Goal: Task Accomplishment & Management: Use online tool/utility

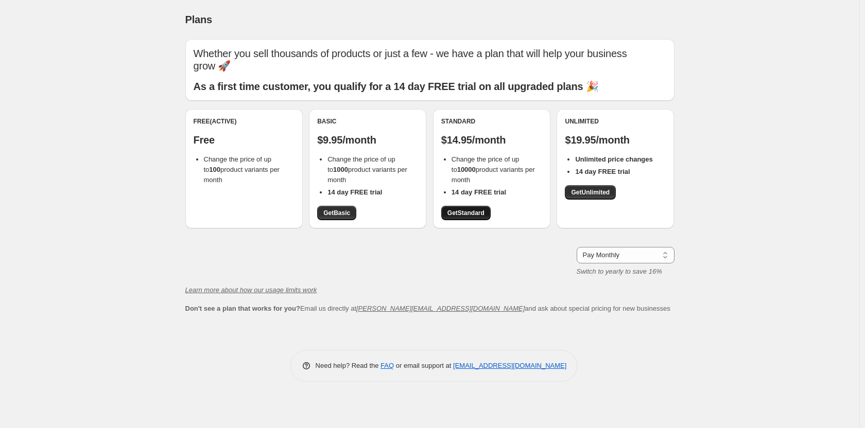
click at [470, 211] on span "Get Standard" at bounding box center [465, 213] width 37 height 8
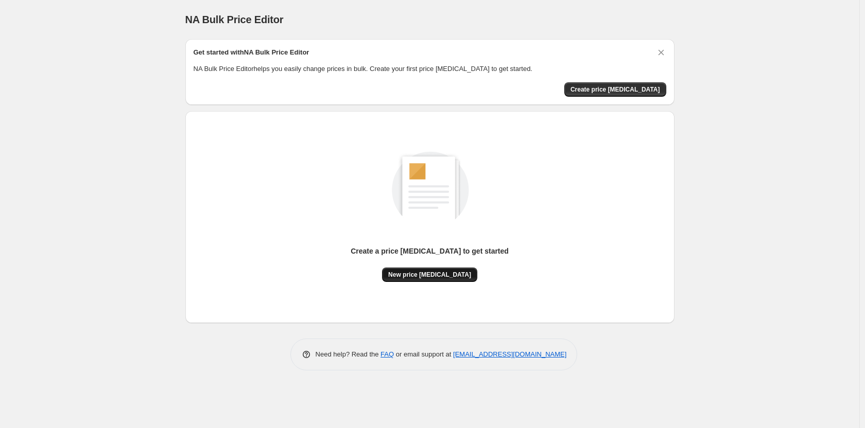
click at [440, 282] on button "New price change job" at bounding box center [429, 275] width 95 height 14
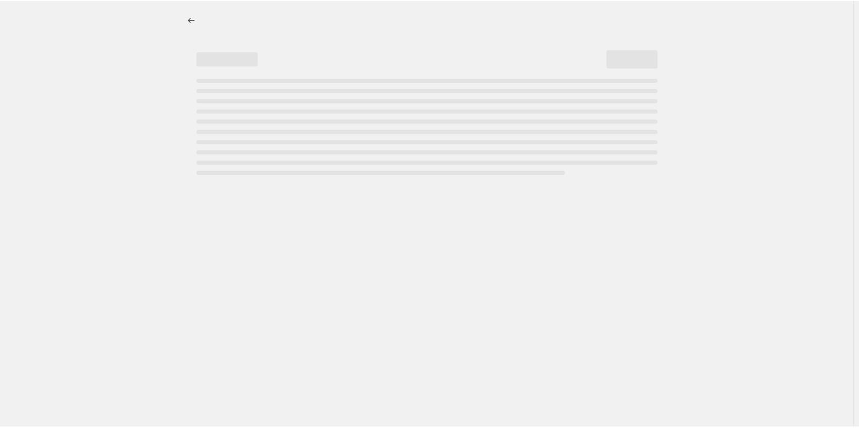
select select "percentage"
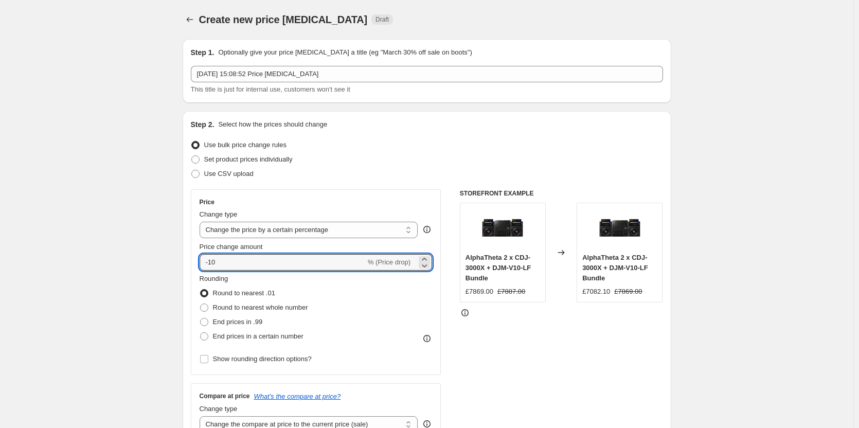
drag, startPoint x: 213, startPoint y: 263, endPoint x: 253, endPoint y: 272, distance: 41.6
click at [253, 272] on div "Price Change type Change the price to a certain amount Change the price by a ce…" at bounding box center [316, 282] width 233 height 168
type input "-50"
click at [207, 321] on span at bounding box center [204, 322] width 8 height 8
click at [201, 319] on input "End prices in .99" at bounding box center [200, 318] width 1 height 1
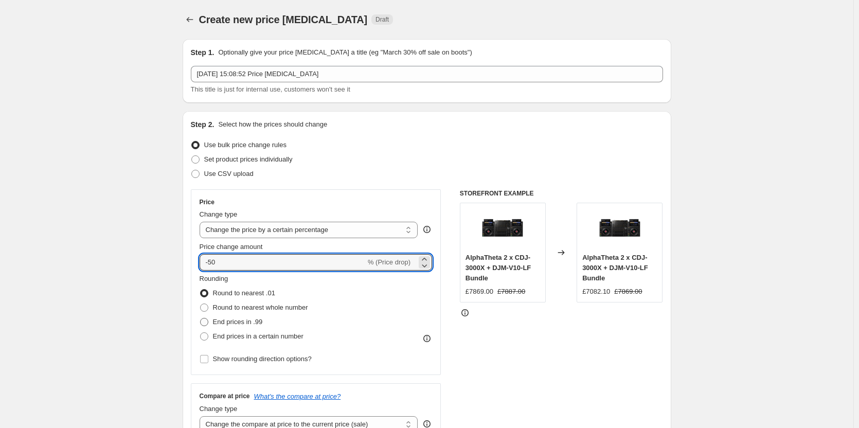
radio input "true"
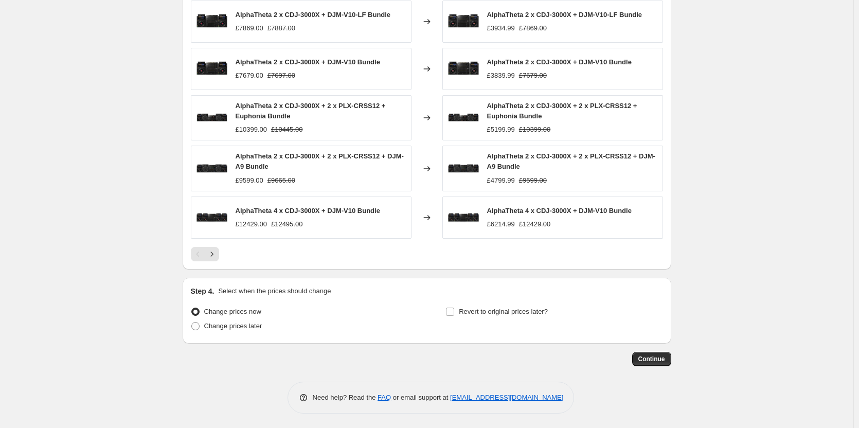
scroll to position [607, 0]
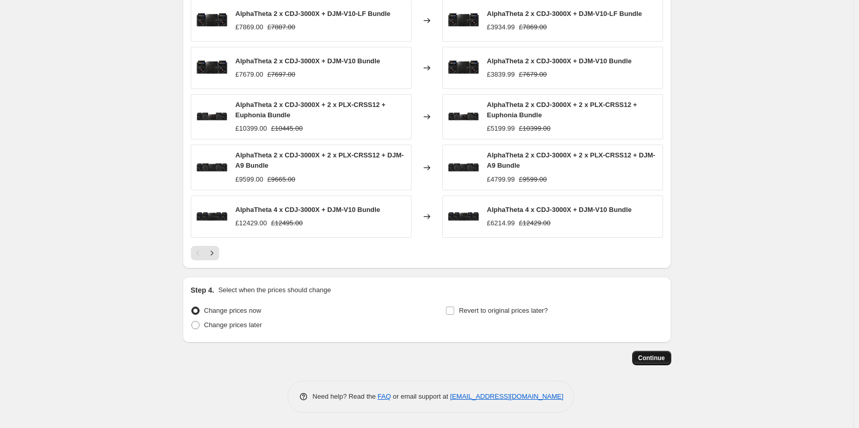
click at [658, 357] on span "Continue" at bounding box center [652, 358] width 27 height 8
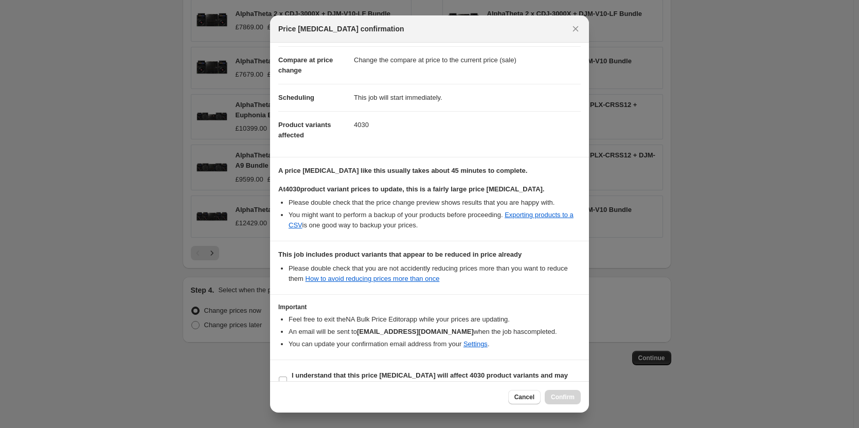
scroll to position [72, 0]
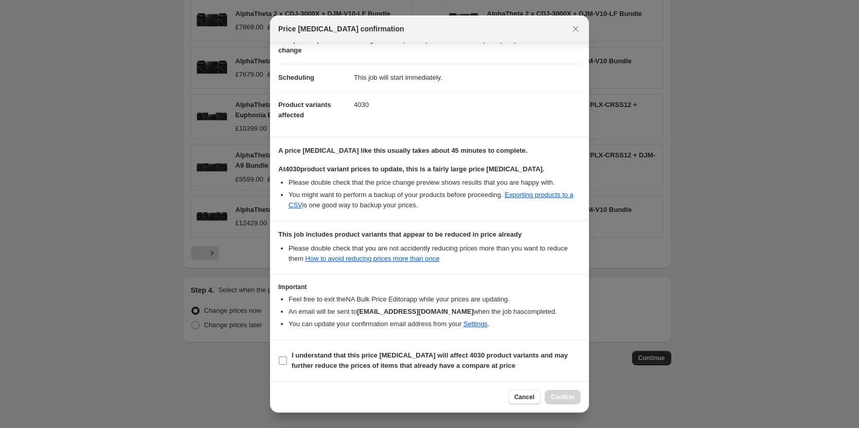
click at [282, 363] on input "I understand that this price change job will affect 4030 product variants and m…" at bounding box center [283, 361] width 8 height 8
checkbox input "true"
click at [566, 398] on span "Confirm" at bounding box center [563, 397] width 24 height 8
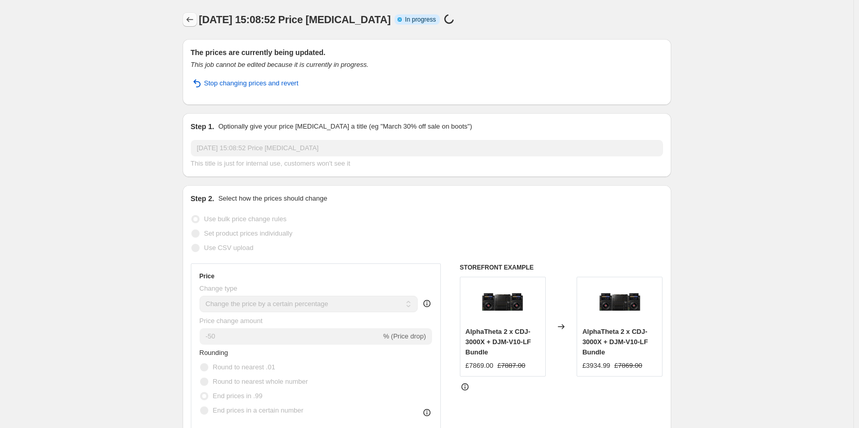
click at [193, 23] on icon "Price change jobs" at bounding box center [190, 19] width 10 height 10
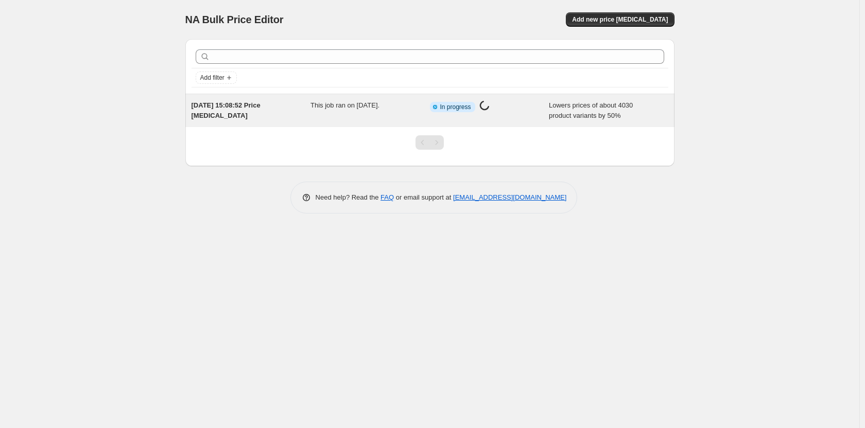
click at [519, 108] on div "Info Partially complete In progress Price change job in progress..." at bounding box center [482, 106] width 104 height 13
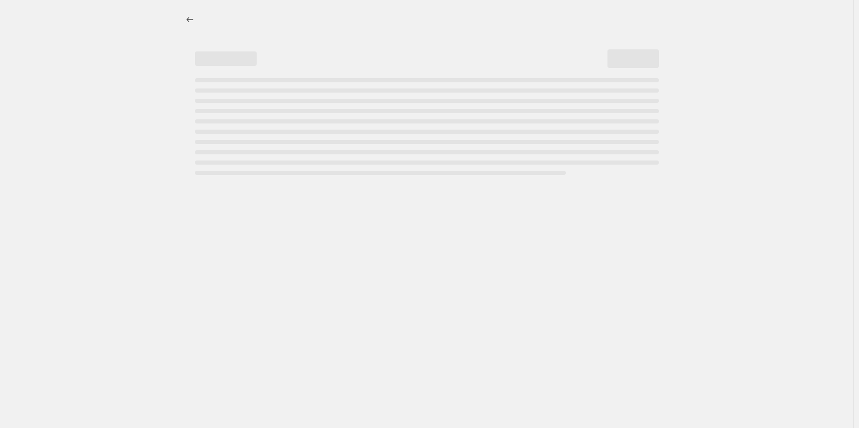
select select "percentage"
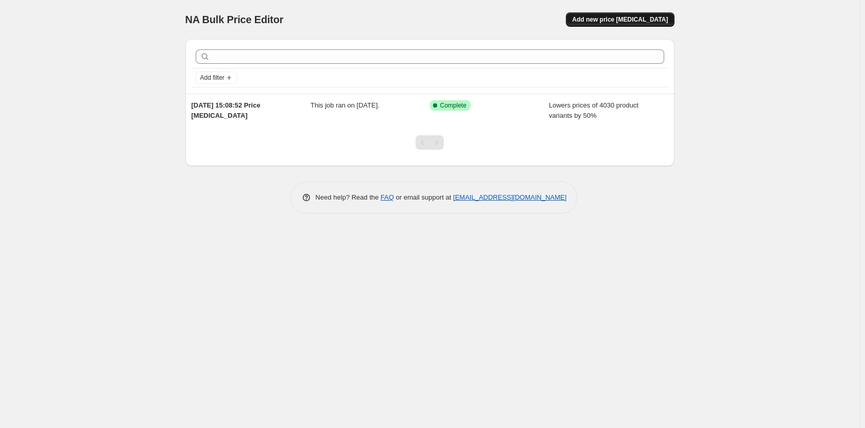
click at [659, 21] on span "Add new price [MEDICAL_DATA]" at bounding box center [620, 19] width 96 height 8
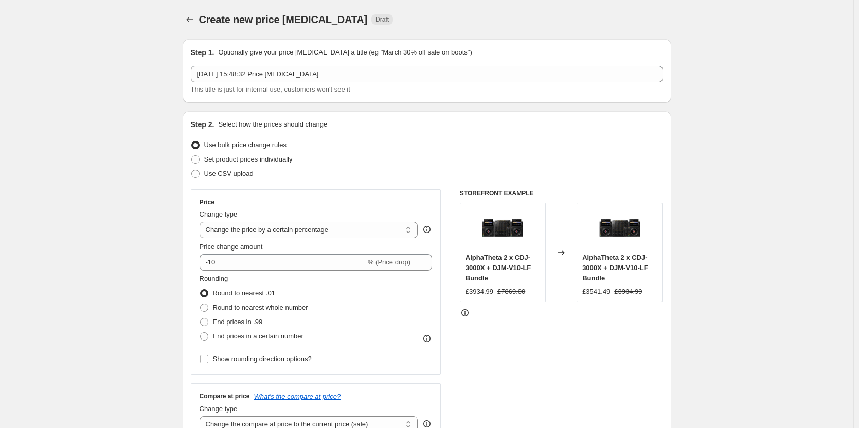
click at [281, 221] on div "Change type Change the price to a certain amount Change the price by a certain …" at bounding box center [309, 223] width 219 height 29
click at [279, 230] on select "Change the price to a certain amount Change the price by a certain amount Chang…" at bounding box center [309, 230] width 219 height 16
select select "to"
click at [202, 222] on select "Change the price to a certain amount Change the price by a certain amount Chang…" at bounding box center [309, 230] width 219 height 16
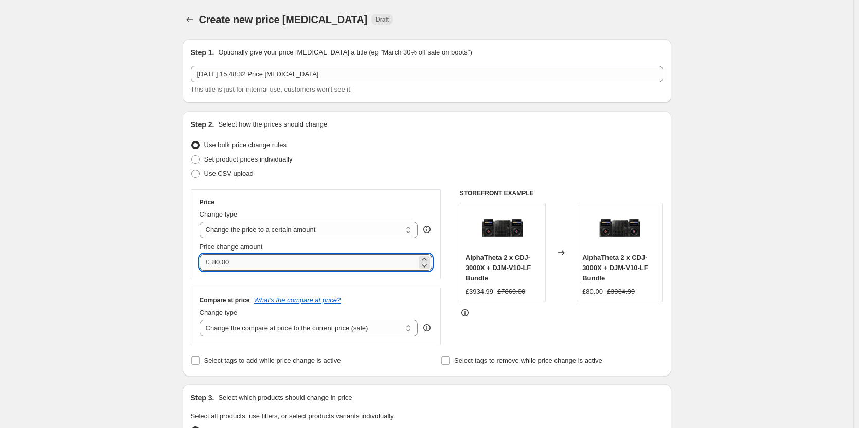
click at [240, 264] on input "80.00" at bounding box center [315, 262] width 204 height 16
paste input "59.99"
type input "59.99"
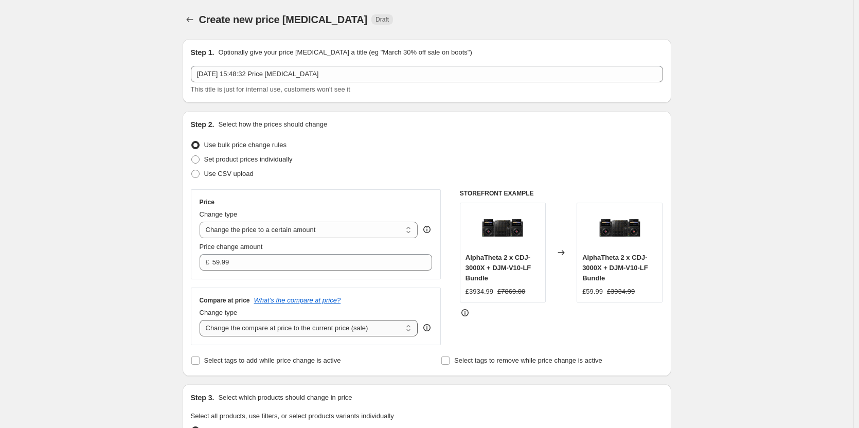
click at [289, 327] on select "Change the compare at price to the current price (sale) Change the compare at p…" at bounding box center [309, 328] width 219 height 16
select select "remove"
click at [202, 320] on select "Change the compare at price to the current price (sale) Change the compare at p…" at bounding box center [309, 328] width 219 height 16
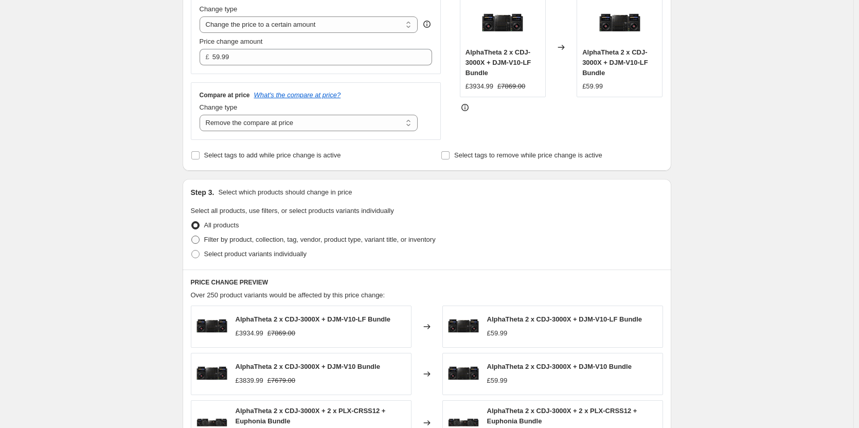
scroll to position [254, 0]
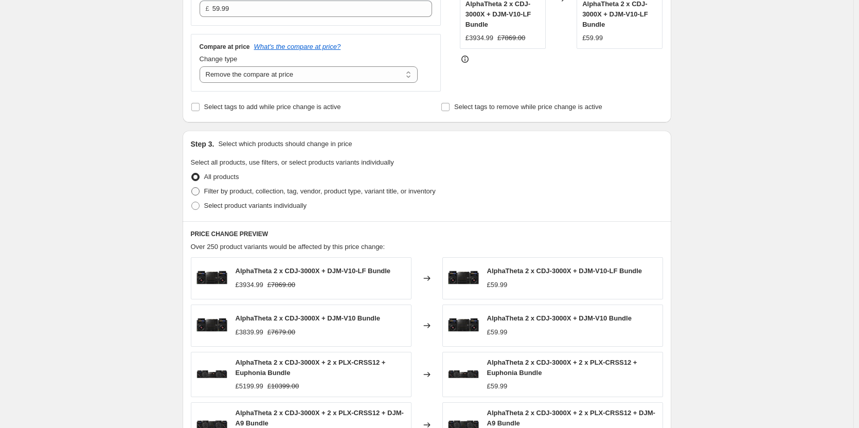
click at [205, 188] on label "Filter by product, collection, tag, vendor, product type, variant title, or inv…" at bounding box center [313, 191] width 245 height 14
click at [192, 188] on input "Filter by product, collection, tag, vendor, product type, variant title, or inv…" at bounding box center [191, 187] width 1 height 1
radio input "true"
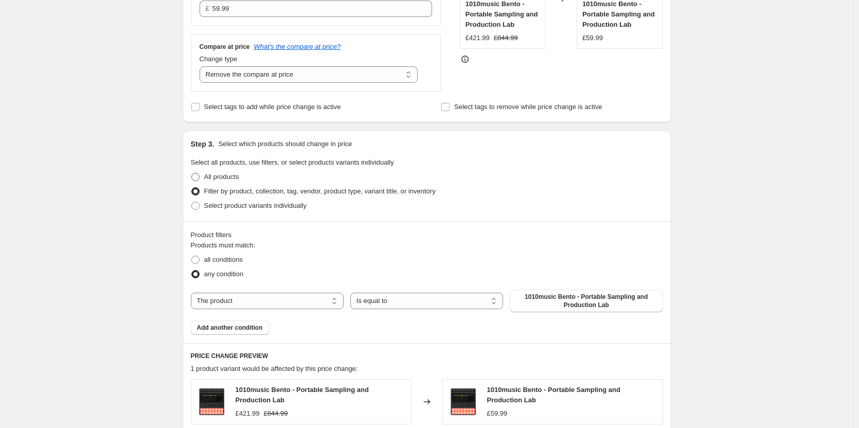
click at [196, 173] on span at bounding box center [195, 177] width 8 height 8
click at [192, 173] on input "All products" at bounding box center [191, 173] width 1 height 1
radio input "true"
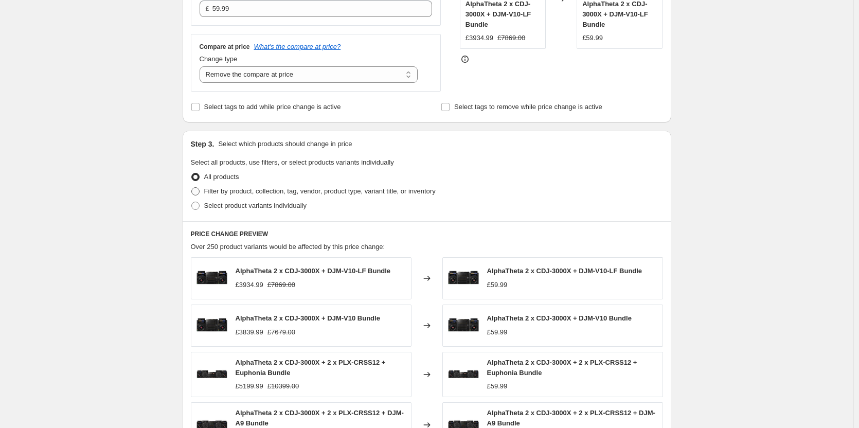
click at [199, 191] on span at bounding box center [195, 191] width 8 height 8
click at [192, 188] on input "Filter by product, collection, tag, vendor, product type, variant title, or inv…" at bounding box center [191, 187] width 1 height 1
radio input "true"
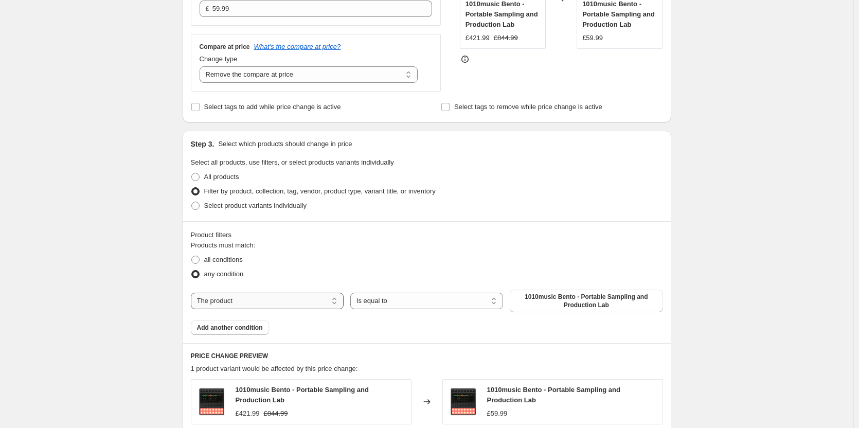
click at [248, 305] on select "The product The product's collection The product's tag The product's vendor The…" at bounding box center [267, 301] width 153 height 16
select select "collection"
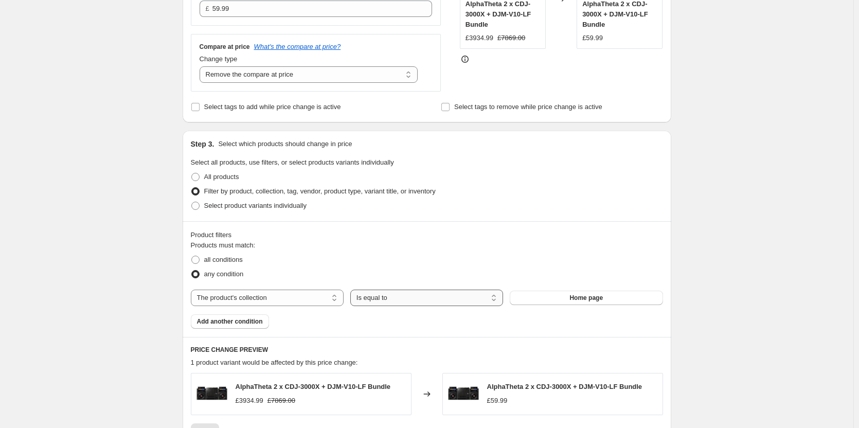
click at [392, 298] on select "Is equal to Is not equal to" at bounding box center [426, 298] width 153 height 16
click at [589, 292] on button "Home page" at bounding box center [586, 298] width 153 height 14
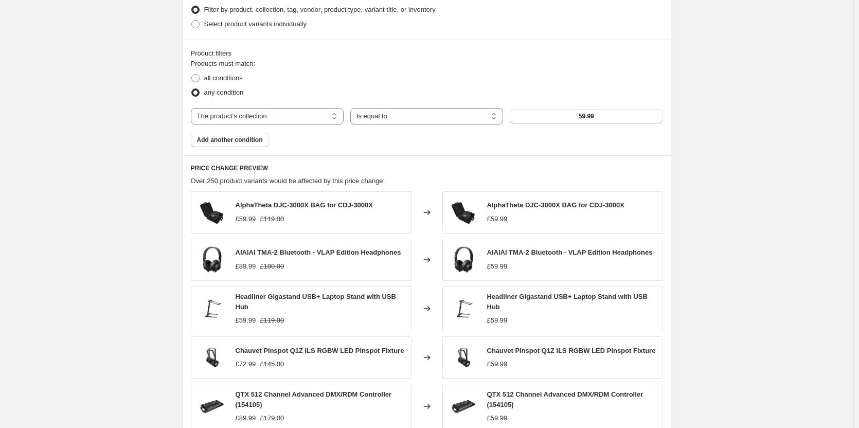
scroll to position [579, 0]
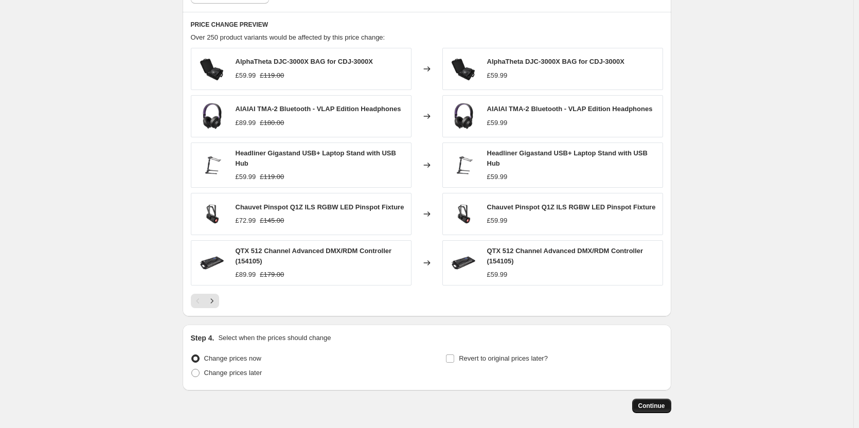
click at [668, 407] on button "Continue" at bounding box center [651, 406] width 39 height 14
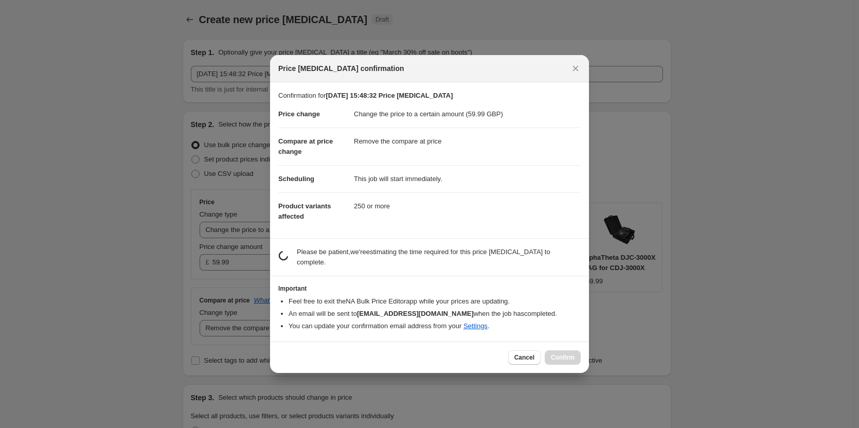
scroll to position [0, 0]
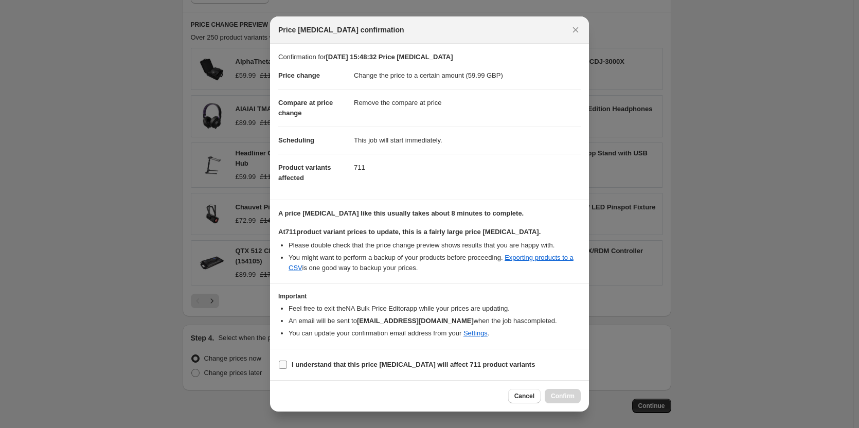
click at [283, 364] on input "I understand that this price change job will affect 711 product variants" at bounding box center [283, 365] width 8 height 8
checkbox input "true"
click at [572, 398] on span "Confirm" at bounding box center [563, 396] width 24 height 8
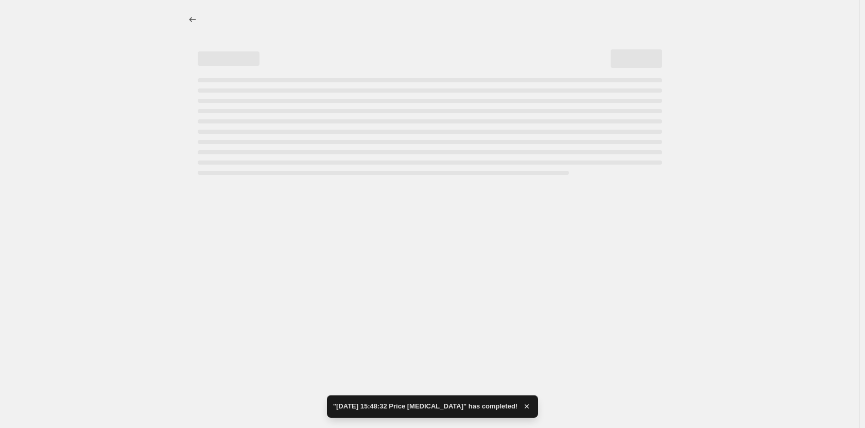
select select "remove"
select select "collection"
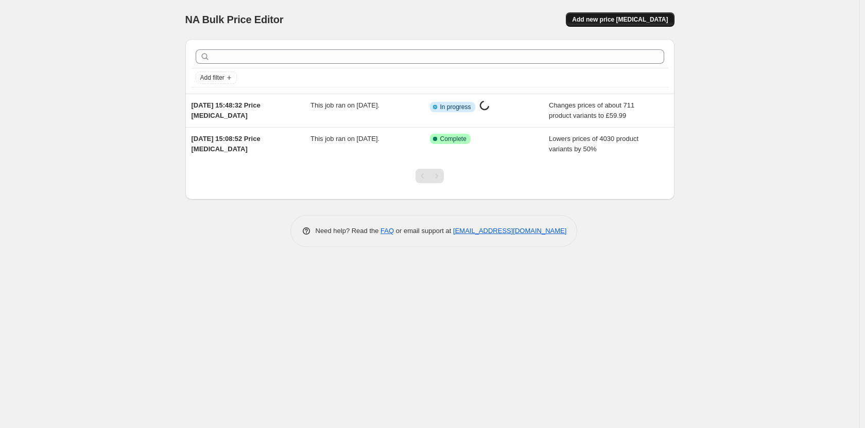
click at [660, 16] on span "Add new price [MEDICAL_DATA]" at bounding box center [620, 19] width 96 height 8
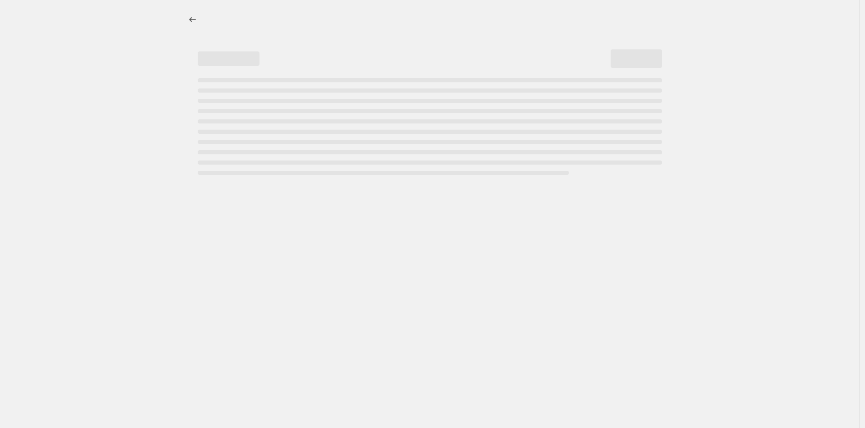
select select "percentage"
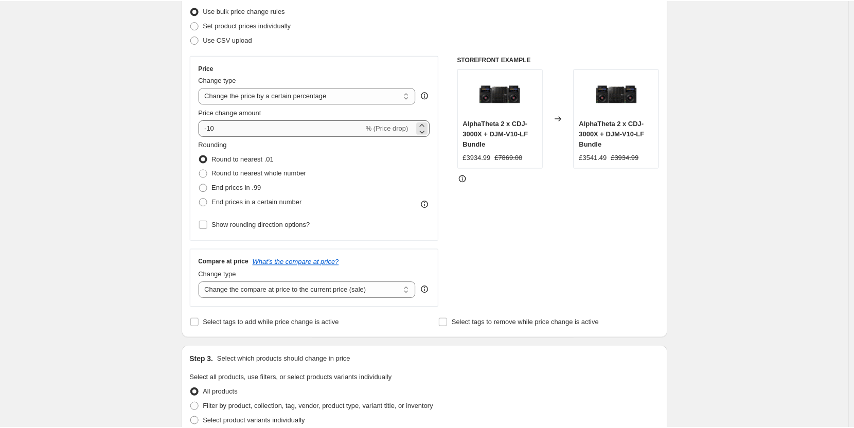
scroll to position [154, 0]
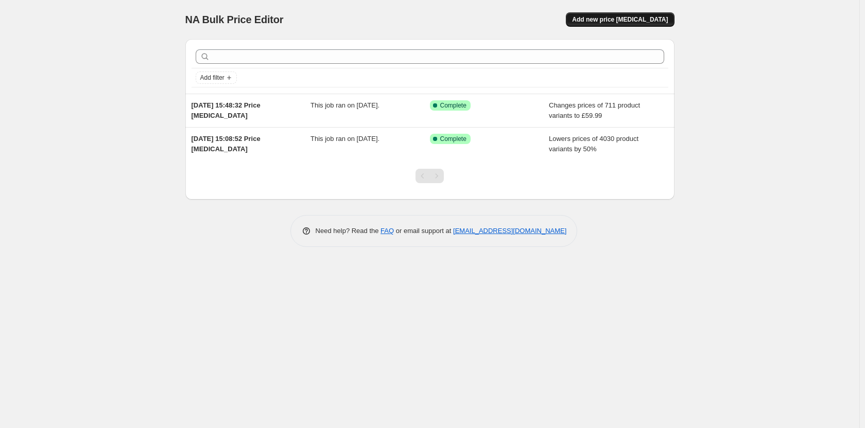
click at [645, 18] on span "Add new price [MEDICAL_DATA]" at bounding box center [620, 19] width 96 height 8
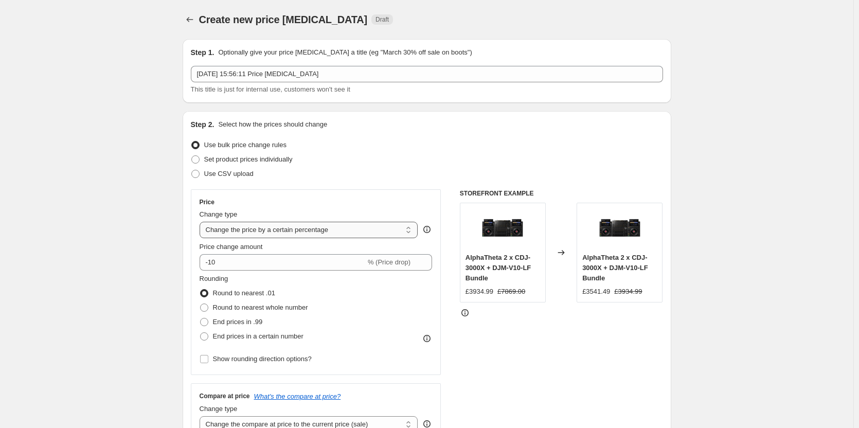
click at [269, 227] on select "Change the price to a certain amount Change the price by a certain amount Chang…" at bounding box center [309, 230] width 219 height 16
select select "to"
click at [202, 222] on select "Change the price to a certain amount Change the price by a certain amount Chang…" at bounding box center [309, 230] width 219 height 16
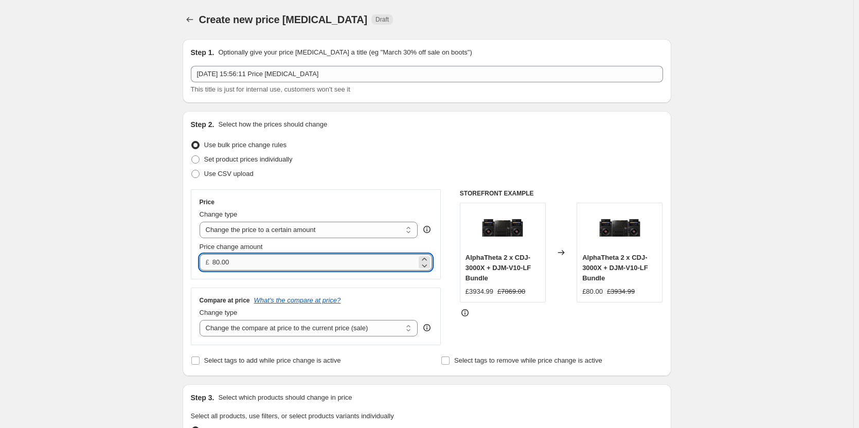
click at [254, 265] on input "80.00" at bounding box center [315, 262] width 204 height 16
paste input "149.99"
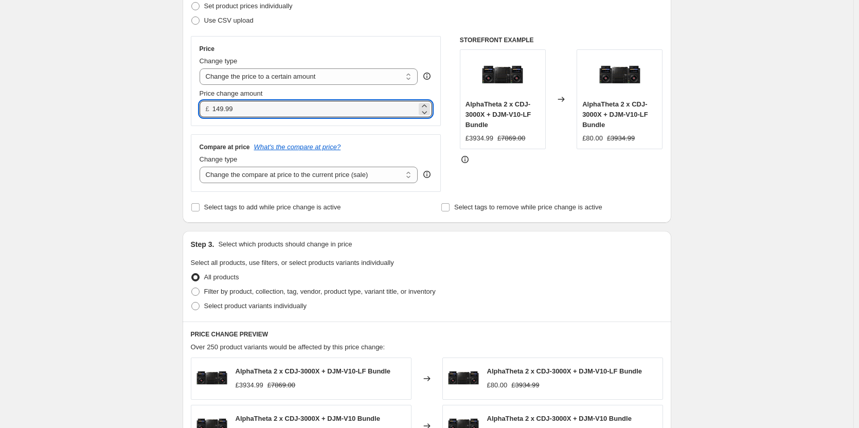
scroll to position [154, 0]
type input "149.99"
click at [265, 173] on select "Change the compare at price to the current price (sale) Change the compare at p…" at bounding box center [309, 174] width 219 height 16
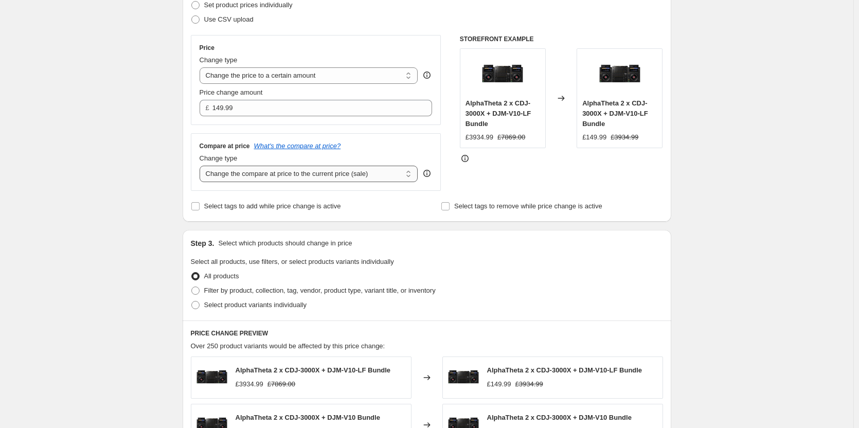
select select "remove"
click at [202, 166] on select "Change the compare at price to the current price (sale) Change the compare at p…" at bounding box center [309, 174] width 219 height 16
click at [200, 289] on span at bounding box center [195, 291] width 8 height 8
click at [192, 287] on input "Filter by product, collection, tag, vendor, product type, variant title, or inv…" at bounding box center [191, 287] width 1 height 1
radio input "true"
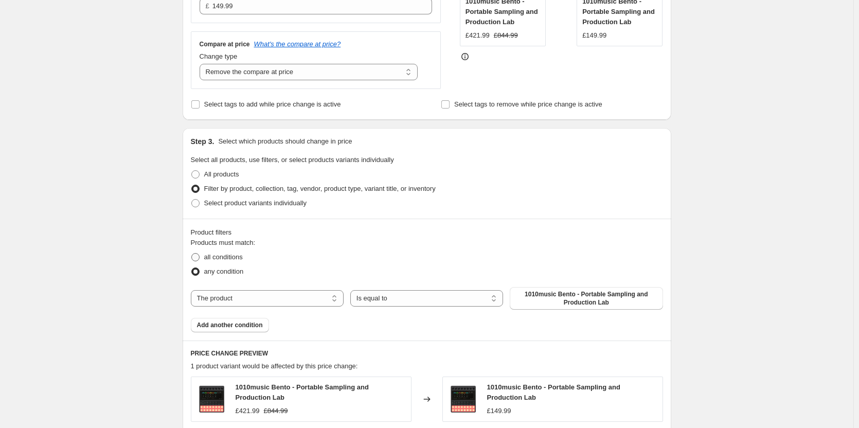
scroll to position [257, 0]
drag, startPoint x: 193, startPoint y: 257, endPoint x: 204, endPoint y: 272, distance: 18.7
click at [193, 257] on span at bounding box center [195, 256] width 9 height 9
click at [192, 253] on input "all conditions" at bounding box center [191, 252] width 1 height 1
radio input "true"
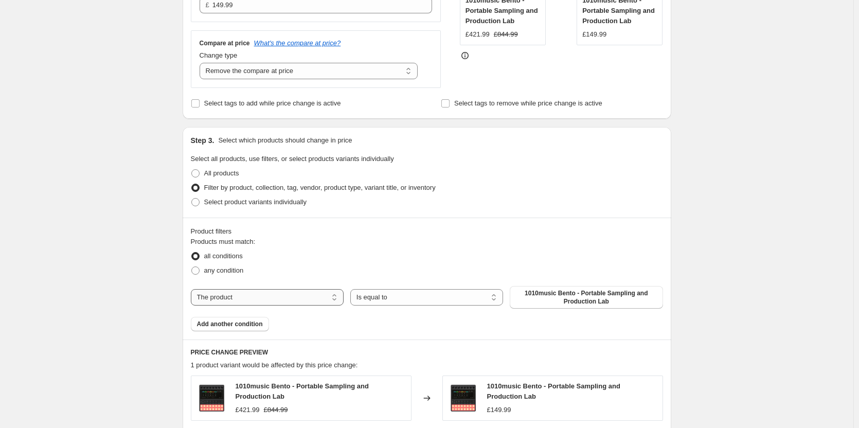
click at [240, 294] on select "The product The product's collection The product's tag The product's vendor The…" at bounding box center [267, 297] width 153 height 16
select select "collection"
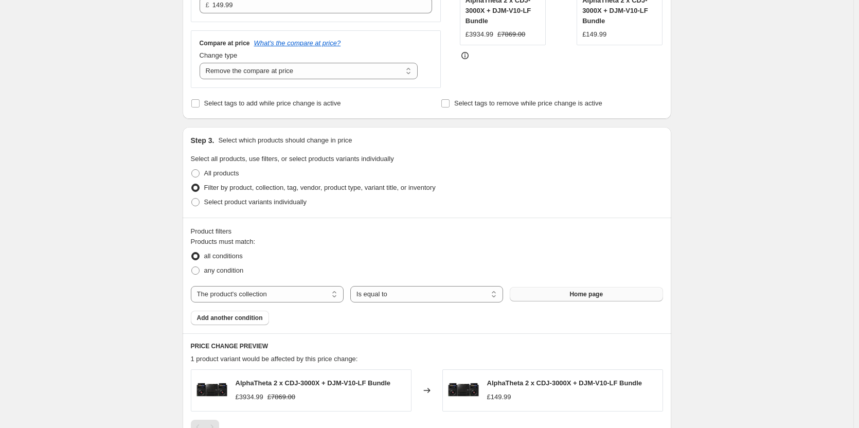
click at [550, 291] on button "Home page" at bounding box center [586, 294] width 153 height 14
click at [256, 316] on span "Add another condition" at bounding box center [230, 318] width 66 height 8
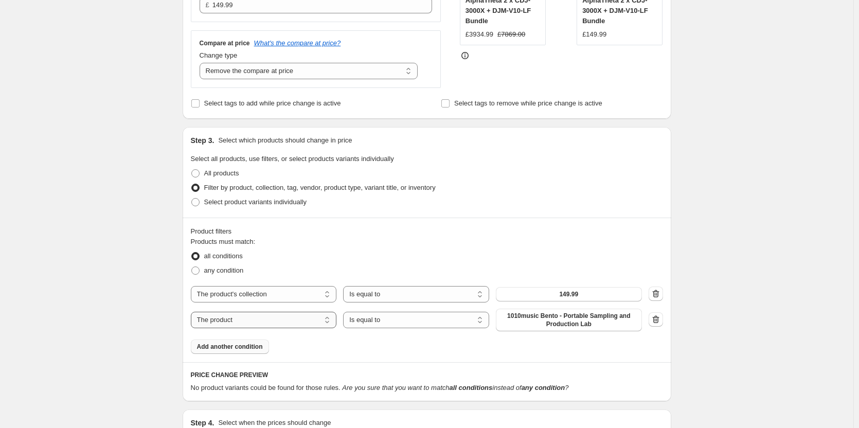
click at [297, 324] on select "The product The product's collection The product's tag The product's vendor The…" at bounding box center [264, 320] width 146 height 16
select select "collection"
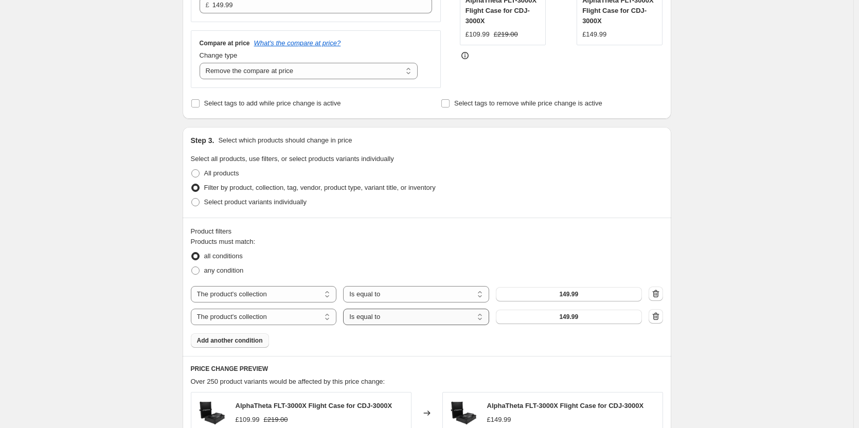
click at [441, 316] on select "Is equal to Is not equal to" at bounding box center [416, 317] width 146 height 16
select select "not_equal"
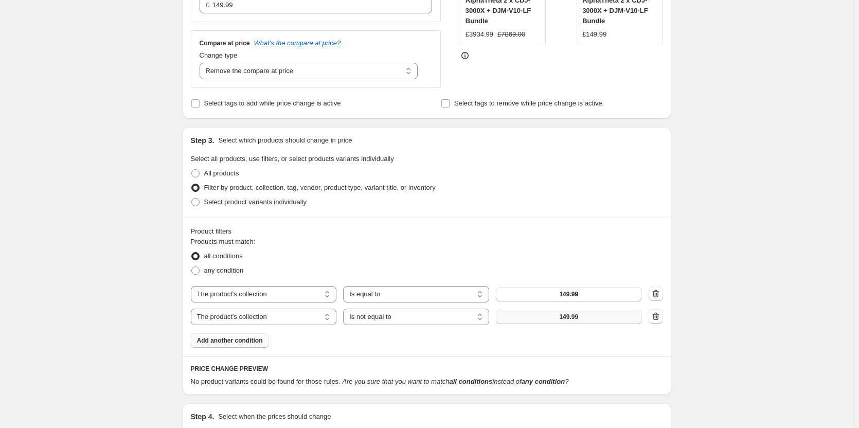
click at [610, 314] on button "149.99" at bounding box center [569, 317] width 146 height 14
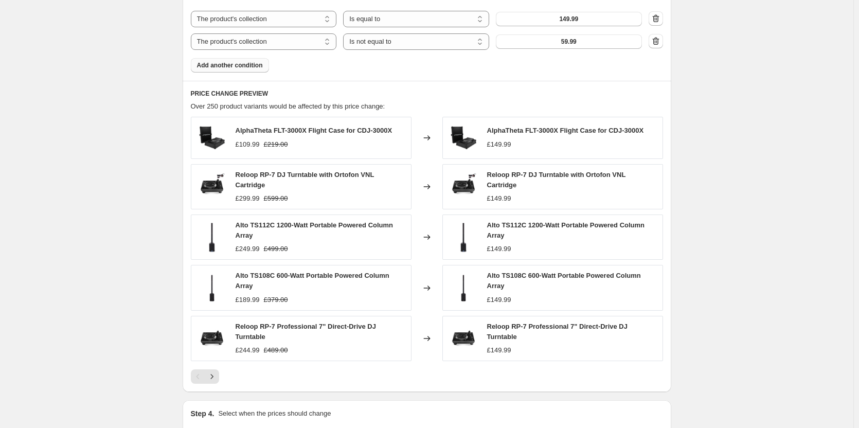
scroll to position [515, 0]
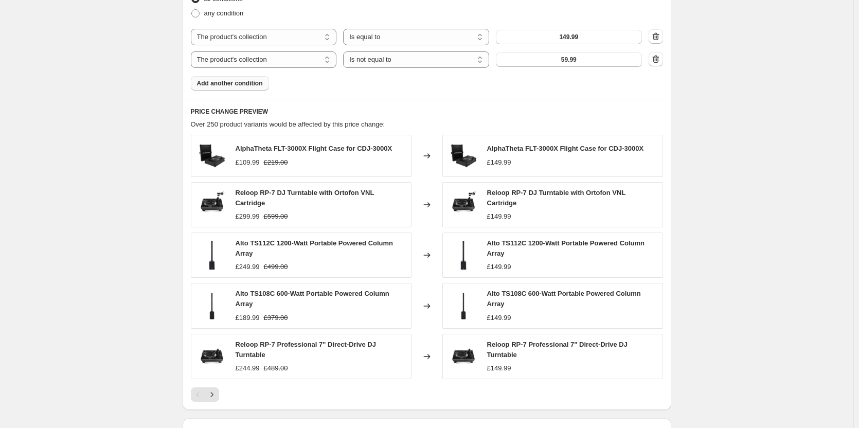
click at [541, 114] on h6 "PRICE CHANGE PREVIEW" at bounding box center [427, 112] width 472 height 8
click at [497, 110] on h6 "PRICE CHANGE PREVIEW" at bounding box center [427, 112] width 472 height 8
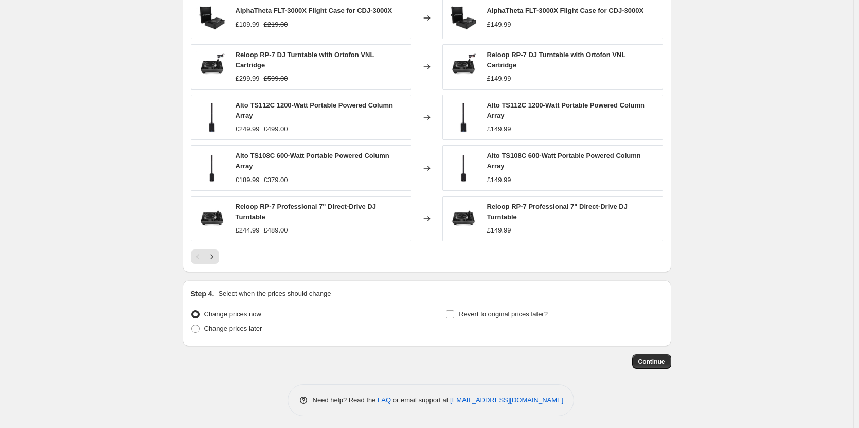
scroll to position [656, 0]
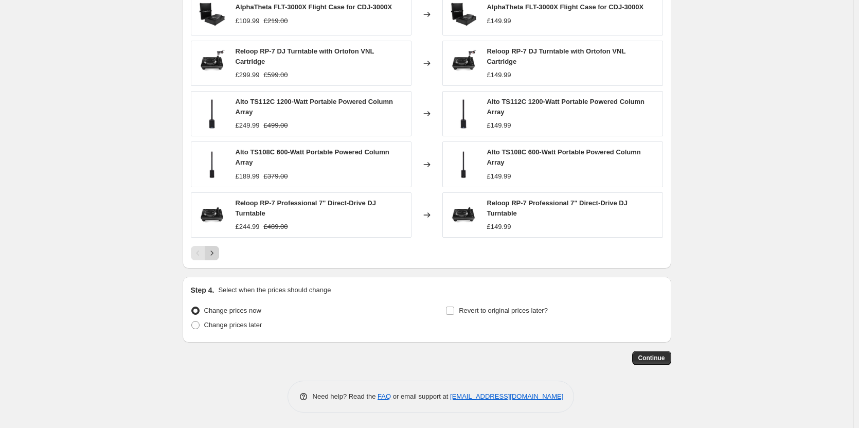
click at [213, 253] on icon "Next" at bounding box center [212, 253] width 10 height 10
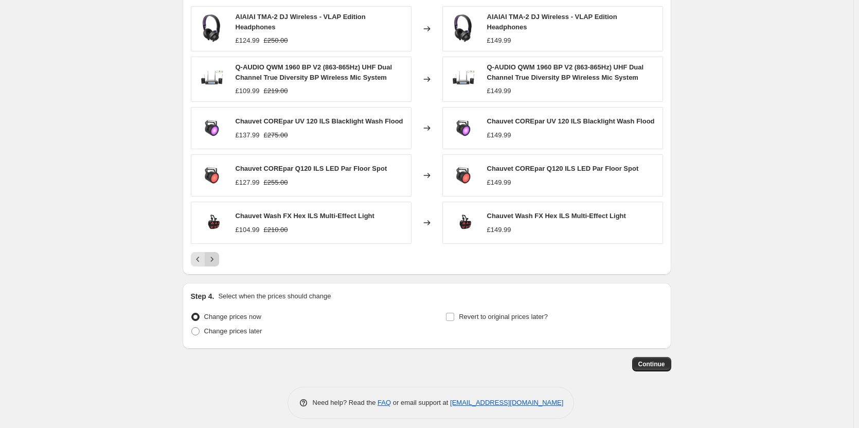
scroll to position [649, 0]
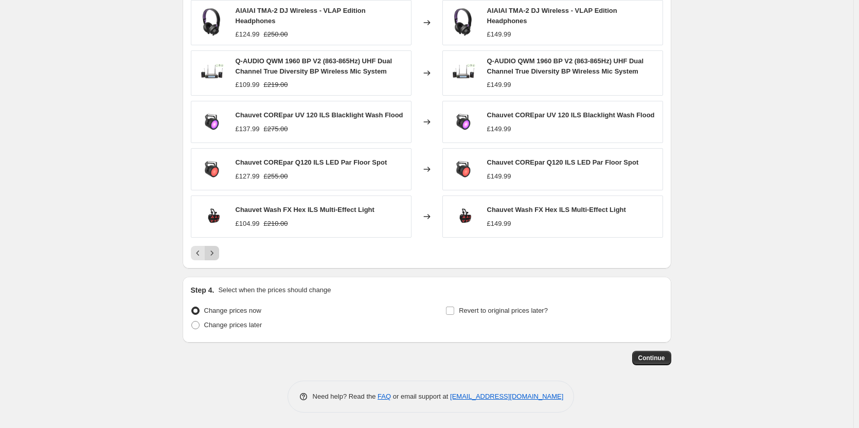
click at [213, 253] on icon "Next" at bounding box center [212, 253] width 10 height 10
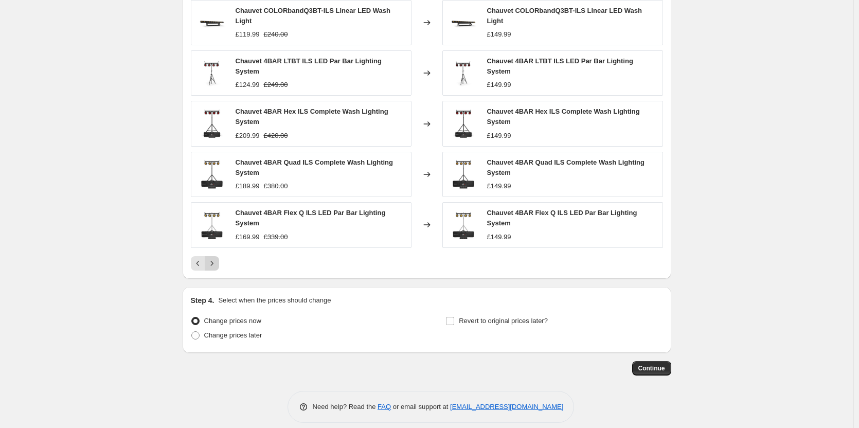
click at [213, 253] on div "Chauvet COLORbandQ3BT-ILS Linear LED Wash Light £119.99 £240.00 Changed to Chau…" at bounding box center [427, 135] width 472 height 271
click at [213, 264] on icon "Next" at bounding box center [212, 263] width 10 height 10
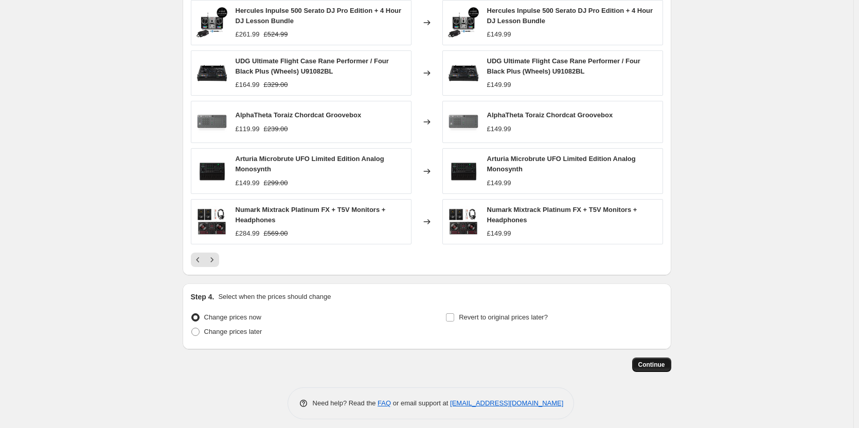
click at [648, 358] on button "Continue" at bounding box center [651, 365] width 39 height 14
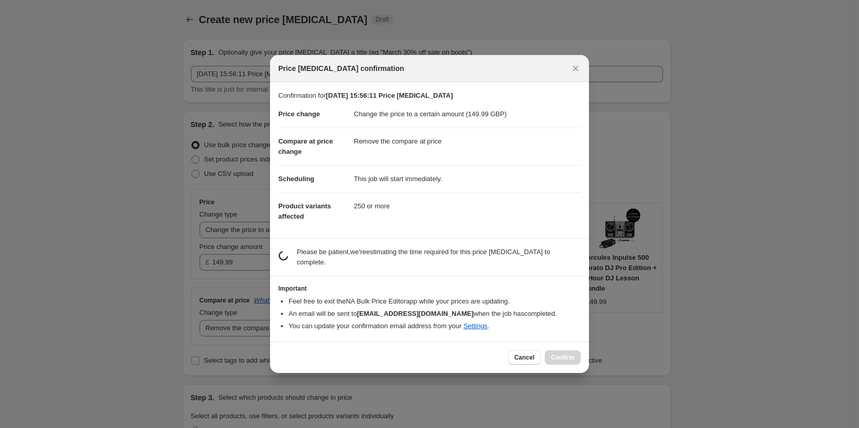
scroll to position [0, 0]
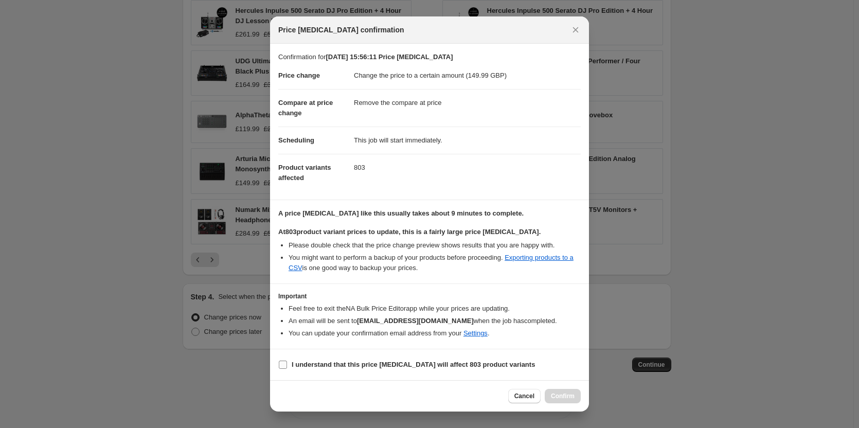
click at [288, 363] on label "I understand that this price change job will affect 803 product variants" at bounding box center [406, 365] width 257 height 14
click at [287, 363] on input "I understand that this price change job will affect 803 product variants" at bounding box center [283, 365] width 8 height 8
checkbox input "true"
click at [569, 398] on span "Confirm" at bounding box center [563, 396] width 24 height 8
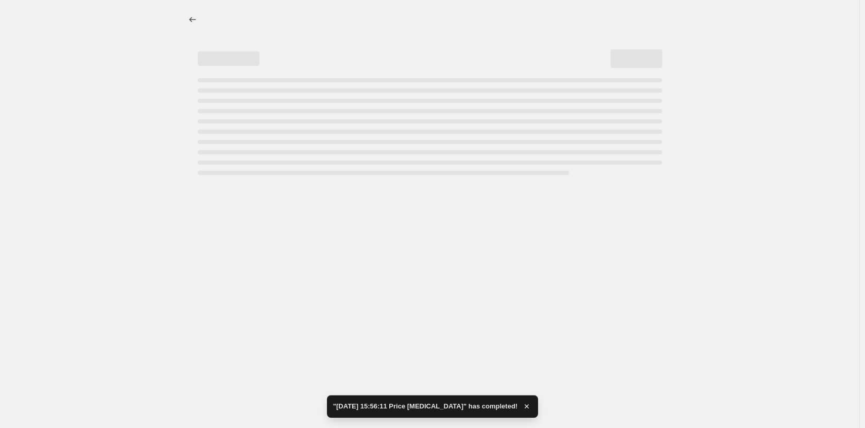
select select "remove"
select select "collection"
select select "not_equal"
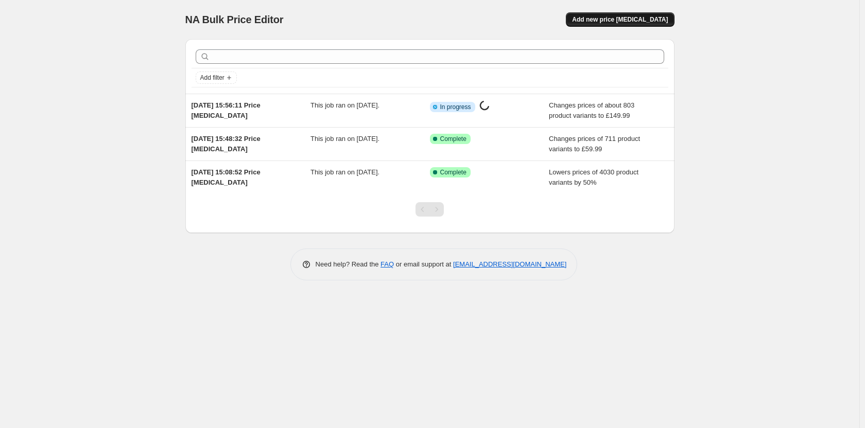
click at [620, 15] on button "Add new price [MEDICAL_DATA]" at bounding box center [620, 19] width 108 height 14
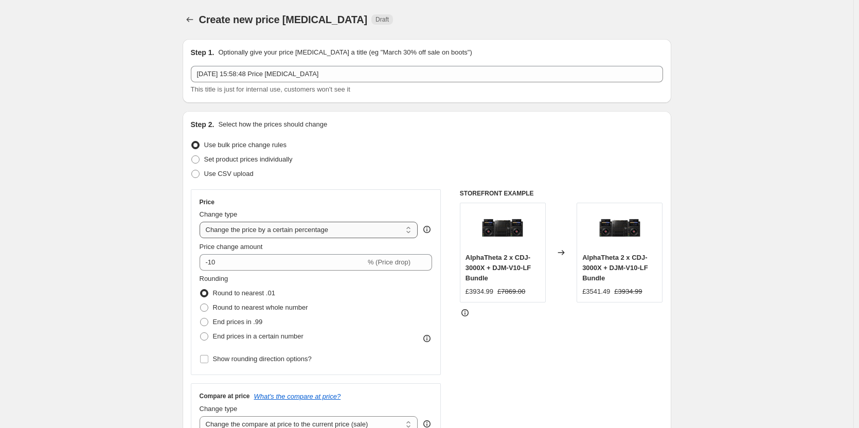
click at [267, 235] on select "Change the price to a certain amount Change the price by a certain amount Chang…" at bounding box center [309, 230] width 219 height 16
select select "to"
click at [202, 222] on select "Change the price to a certain amount Change the price by a certain amount Chang…" at bounding box center [309, 230] width 219 height 16
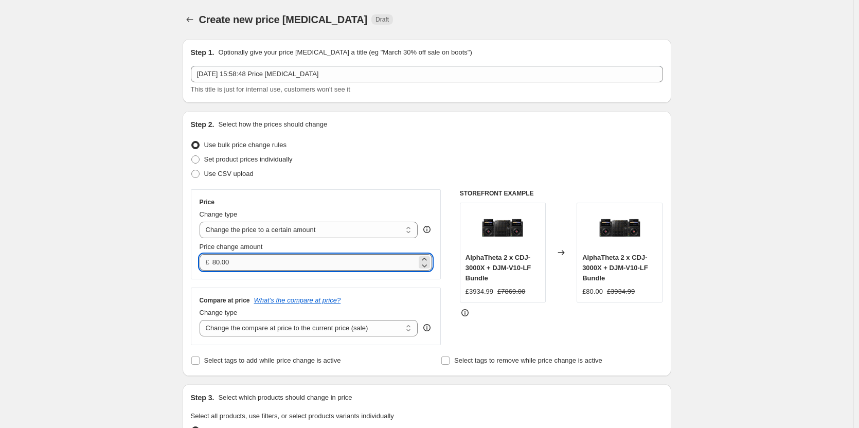
click at [235, 258] on input "80.00" at bounding box center [315, 262] width 204 height 16
paste input "299"
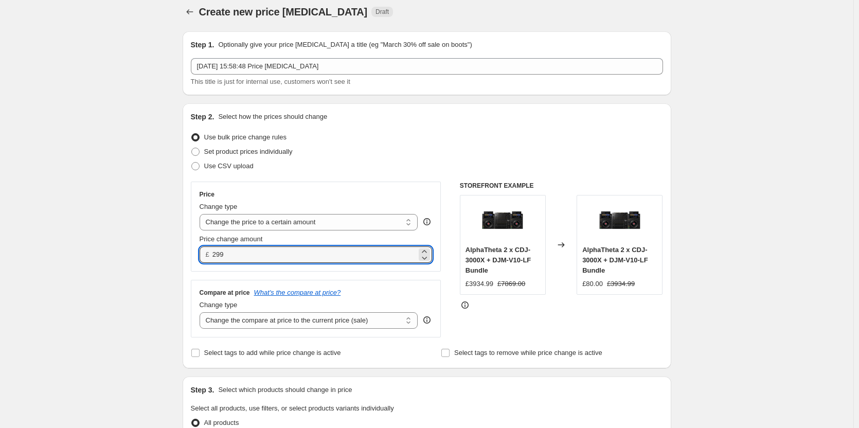
scroll to position [257, 0]
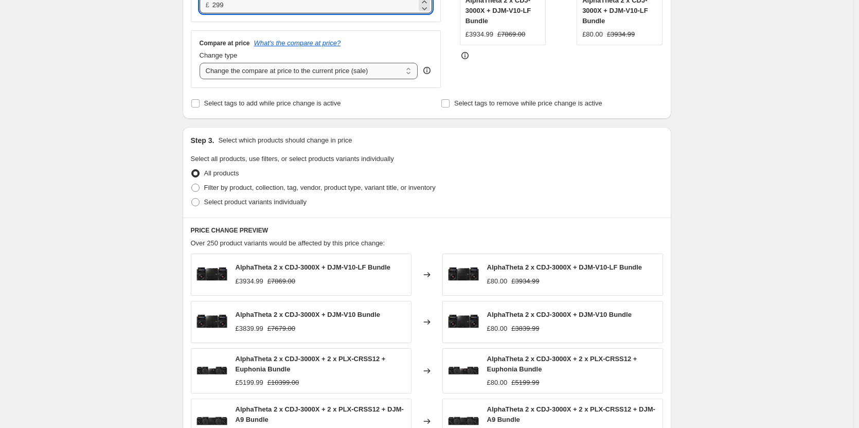
type input "299.00"
click at [250, 66] on select "Change the compare at price to the current price (sale) Change the compare at p…" at bounding box center [309, 71] width 219 height 16
select select "remove"
click at [202, 63] on select "Change the compare at price to the current price (sale) Change the compare at p…" at bounding box center [309, 71] width 219 height 16
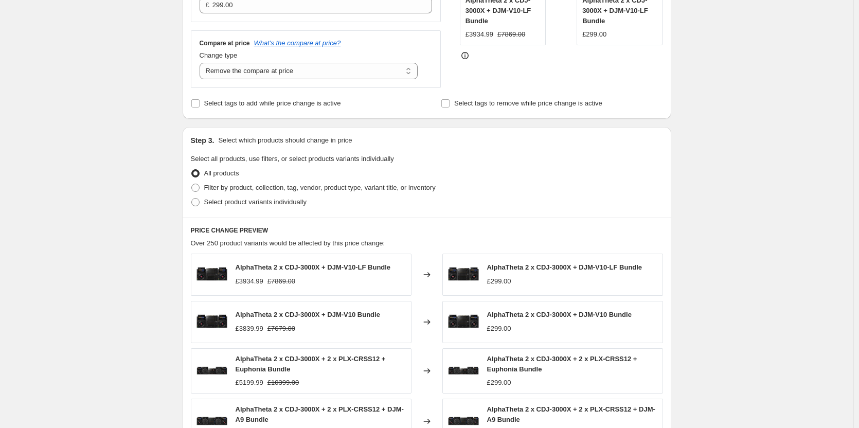
click at [539, 193] on div "Filter by product, collection, tag, vendor, product type, variant title, or inv…" at bounding box center [427, 188] width 472 height 14
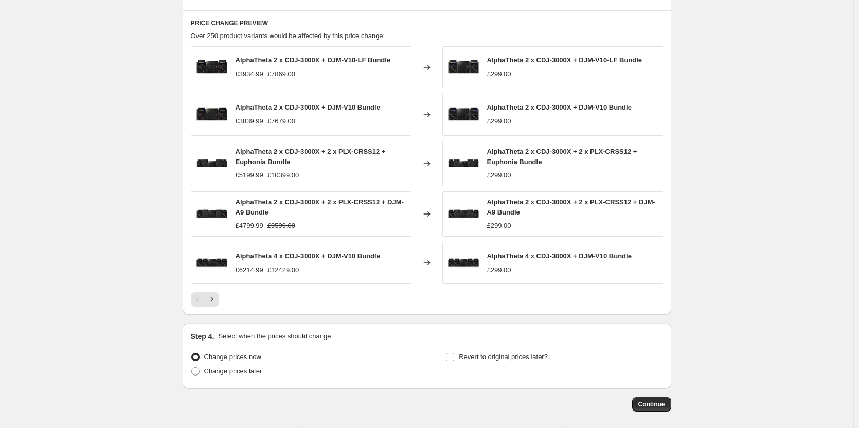
scroll to position [511, 0]
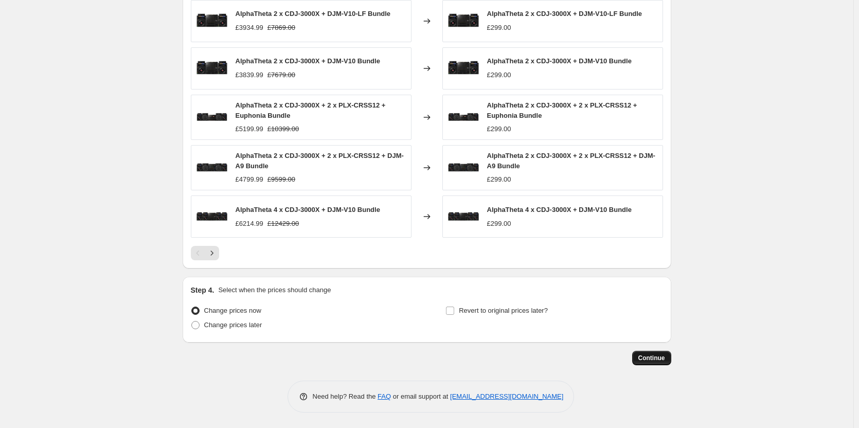
click at [647, 352] on button "Continue" at bounding box center [651, 358] width 39 height 14
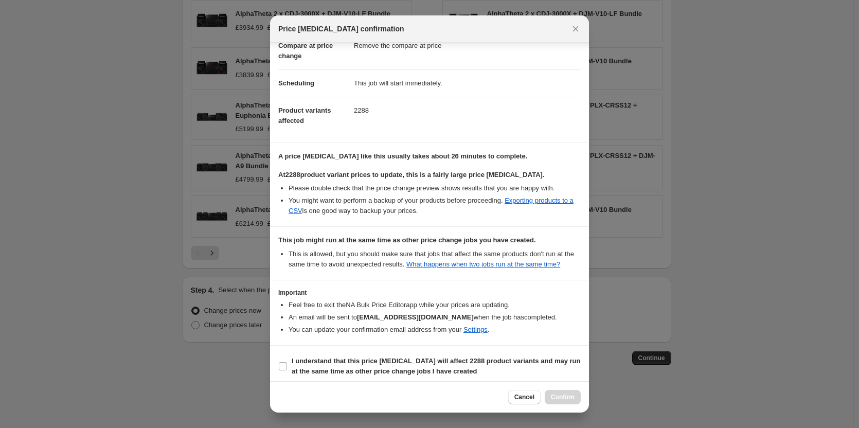
scroll to position [82, 0]
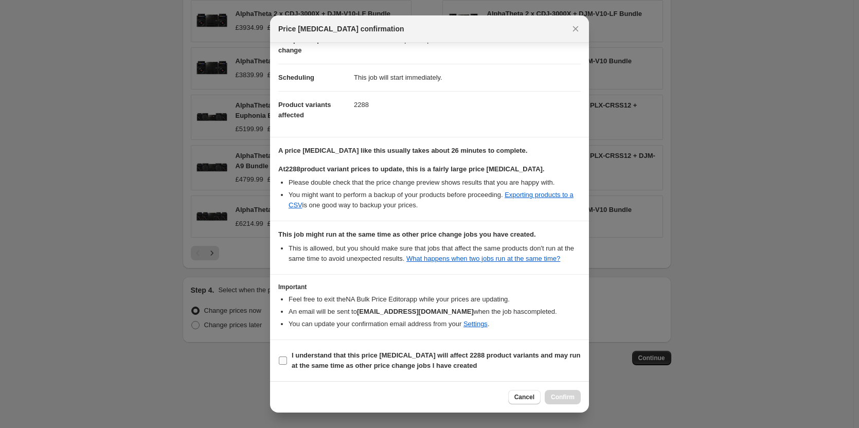
click at [284, 361] on input "I understand that this price [MEDICAL_DATA] will affect 2288 product variants a…" at bounding box center [283, 361] width 8 height 8
checkbox input "true"
click at [560, 399] on span "Confirm" at bounding box center [563, 397] width 24 height 8
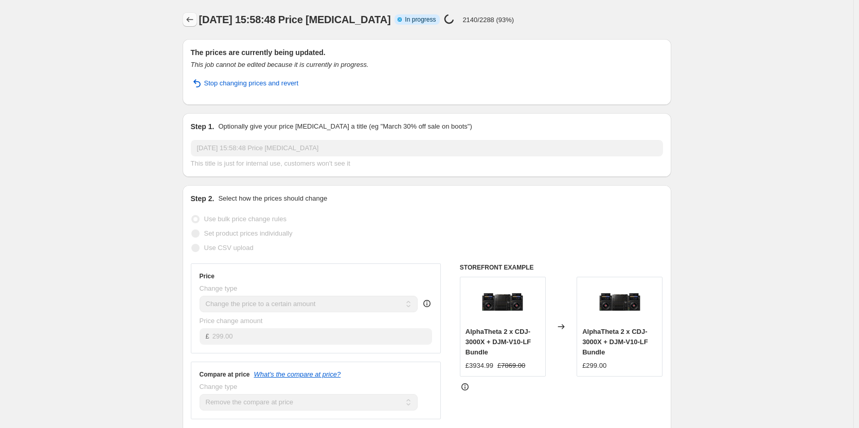
click at [192, 17] on icon "Price change jobs" at bounding box center [190, 19] width 10 height 10
